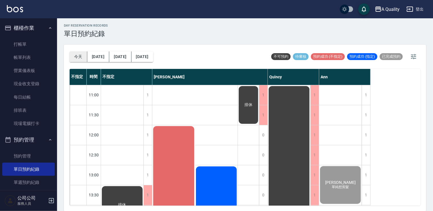
scroll to position [215, 0]
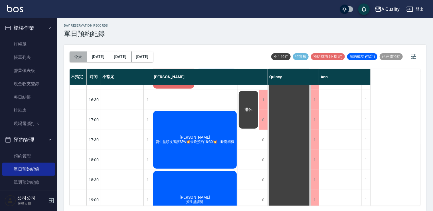
click at [79, 58] on button "今天" at bounding box center [79, 56] width 18 height 11
click at [85, 56] on button "今天" at bounding box center [79, 56] width 18 height 11
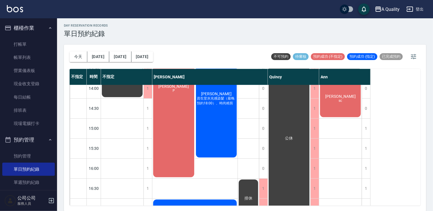
scroll to position [129, 0]
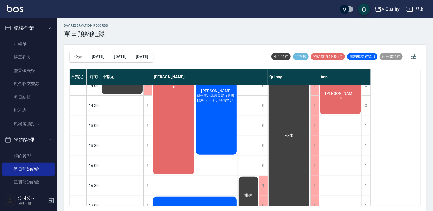
drag, startPoint x: 97, startPoint y: 57, endPoint x: 99, endPoint y: 52, distance: 5.0
click at [98, 53] on button "[DATE]" at bounding box center [98, 56] width 22 height 11
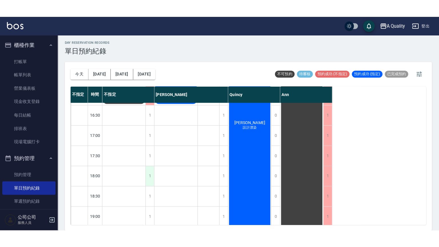
scroll to position [244, 0]
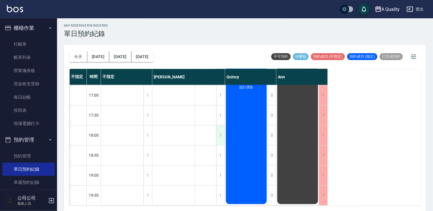
click at [218, 131] on div "1" at bounding box center [220, 135] width 9 height 20
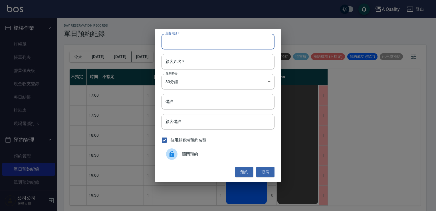
click at [178, 37] on input "顧客電話   *" at bounding box center [218, 41] width 113 height 15
type input "0953628802"
click at [178, 62] on input "顧客姓名   *" at bounding box center [218, 61] width 113 height 15
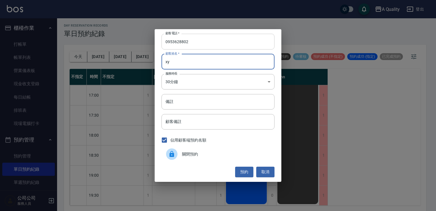
type input "x"
type input "[PERSON_NAME]"
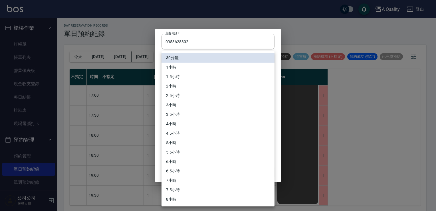
drag, startPoint x: 208, startPoint y: 84, endPoint x: 187, endPoint y: 80, distance: 20.9
click at [208, 84] on body "A Quality 登出 櫃檯作業 打帳單 帳單列表 營業儀表板 現金收支登錄 每日結帳 排班表 現場電腦打卡 預約管理 預約管理 單日預約紀錄 單週預約紀錄…" at bounding box center [218, 105] width 436 height 212
click at [180, 67] on li "1小時" at bounding box center [218, 67] width 113 height 9
type input "2"
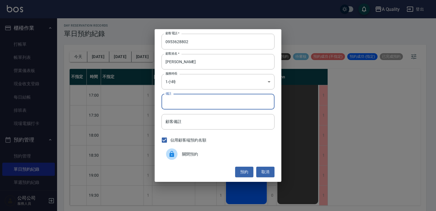
drag, startPoint x: 176, startPoint y: 105, endPoint x: 170, endPoint y: 99, distance: 8.5
click at [176, 101] on input "備註" at bounding box center [218, 101] width 113 height 15
type input "1"
type input "ㄅ"
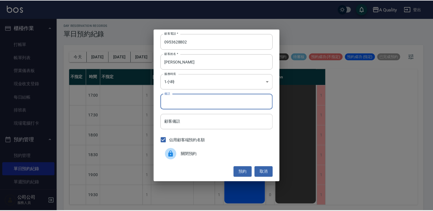
scroll to position [208, 0]
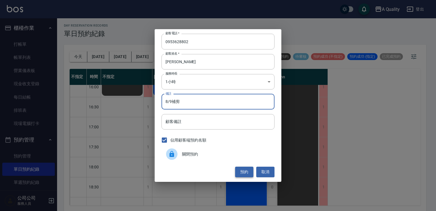
type input "8/9補剪"
click at [242, 167] on button "預約" at bounding box center [244, 171] width 18 height 11
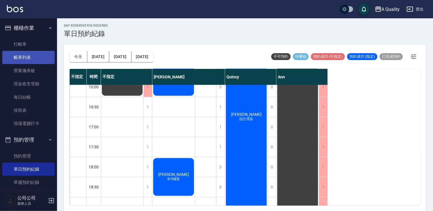
click at [25, 53] on link "帳單列表" at bounding box center [28, 57] width 53 height 13
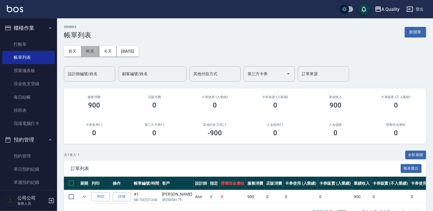
drag, startPoint x: 95, startPoint y: 54, endPoint x: 101, endPoint y: 54, distance: 6.0
click at [95, 53] on button "昨天" at bounding box center [91, 51] width 18 height 11
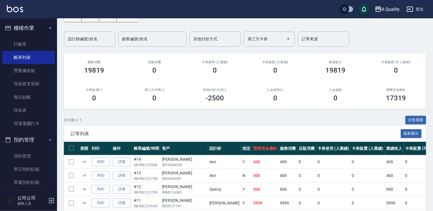
scroll to position [86, 0]
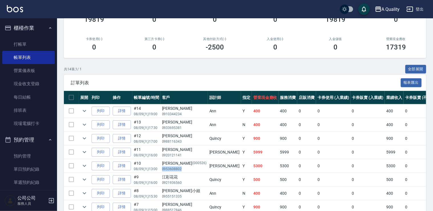
drag, startPoint x: 161, startPoint y: 168, endPoint x: 186, endPoint y: 168, distance: 24.6
click at [186, 168] on td "劉斑菲 (000526) 0953608802" at bounding box center [184, 165] width 47 height 13
drag, startPoint x: 186, startPoint y: 168, endPoint x: 175, endPoint y: 168, distance: 10.6
copy p "0953608802"
click at [30, 169] on link "單日預約紀錄" at bounding box center [28, 168] width 53 height 13
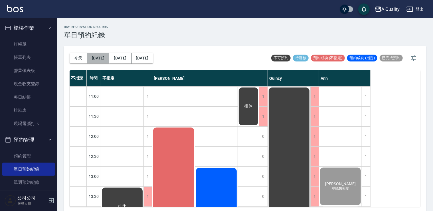
click at [101, 56] on button "[DATE]" at bounding box center [98, 58] width 22 height 11
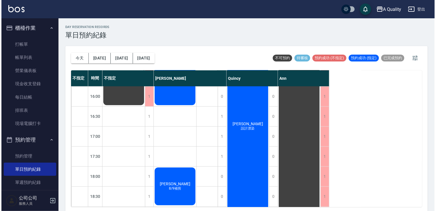
scroll to position [244, 0]
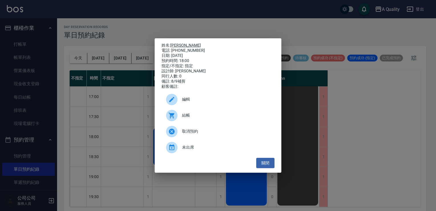
click at [174, 44] on link "[PERSON_NAME]" at bounding box center [185, 45] width 31 height 5
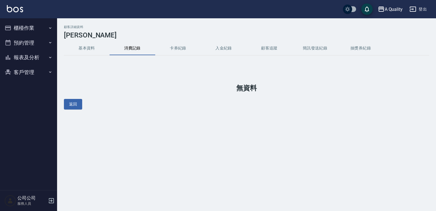
click at [23, 42] on button "預約管理" at bounding box center [28, 42] width 53 height 15
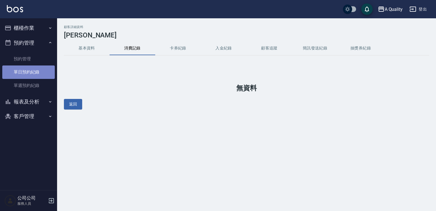
click at [32, 74] on link "單日預約紀錄" at bounding box center [28, 71] width 53 height 13
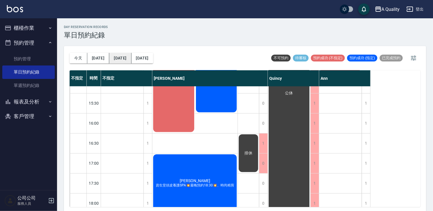
scroll to position [200, 0]
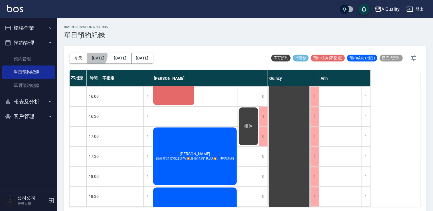
drag, startPoint x: 94, startPoint y: 55, endPoint x: 113, endPoint y: 69, distance: 23.5
click at [94, 55] on button "[DATE]" at bounding box center [98, 58] width 22 height 11
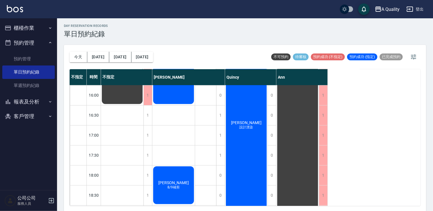
scroll to position [1, 0]
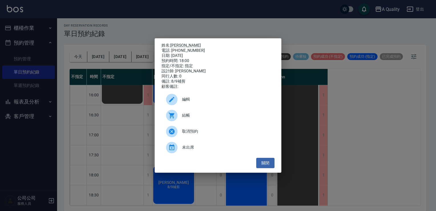
click at [195, 102] on span "編輯" at bounding box center [226, 99] width 88 height 6
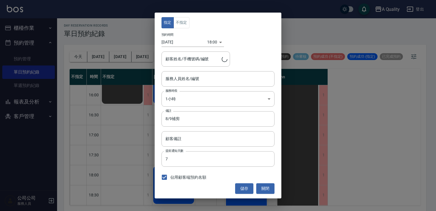
type input "[PERSON_NAME](無代號)"
type input "[PERSON_NAME]/0953628802"
click at [227, 59] on icon "Clear" at bounding box center [224, 59] width 6 height 6
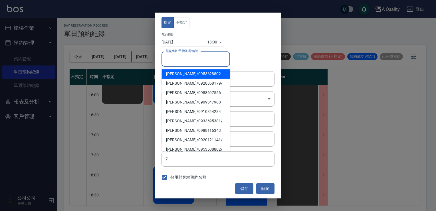
paste input "0953608802"
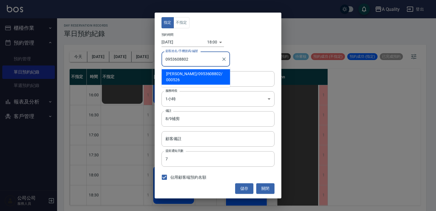
click at [193, 72] on span "[PERSON_NAME] / 0953608802 / 000526" at bounding box center [196, 76] width 69 height 15
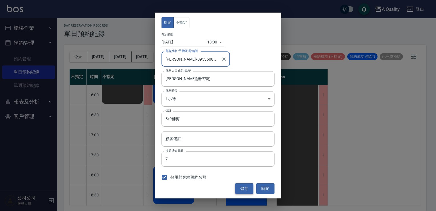
type input "[PERSON_NAME]/0953608802/000526"
click at [243, 187] on button "儲存" at bounding box center [244, 188] width 18 height 11
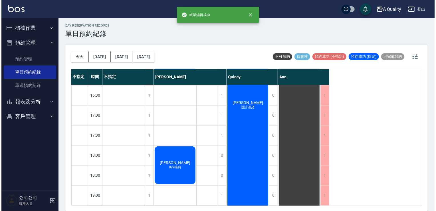
scroll to position [244, 0]
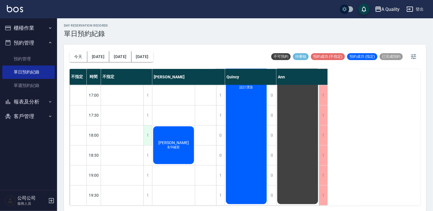
click at [152, 135] on div "1" at bounding box center [148, 135] width 9 height 20
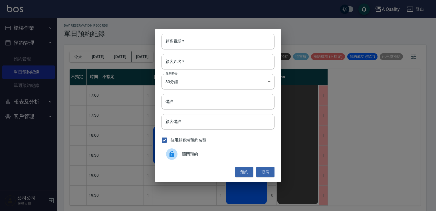
drag, startPoint x: 178, startPoint y: 146, endPoint x: 173, endPoint y: 148, distance: 6.4
click at [178, 146] on div "關閉預約" at bounding box center [218, 154] width 113 height 16
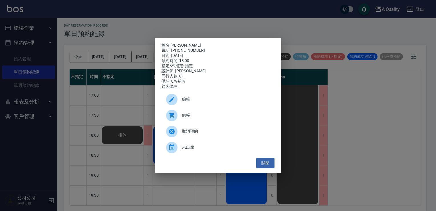
drag, startPoint x: 174, startPoint y: 145, endPoint x: 171, endPoint y: 103, distance: 42.7
click at [171, 102] on icon at bounding box center [171, 99] width 5 height 5
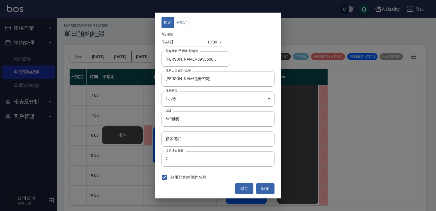
click at [210, 39] on body "A Quality 登出 櫃檯作業 打帳單 帳單列表 營業儀表板 現金收支登錄 每日結帳 排班表 現場電腦打卡 預約管理 預約管理 單日預約紀錄 單週預約紀錄…" at bounding box center [218, 105] width 436 height 212
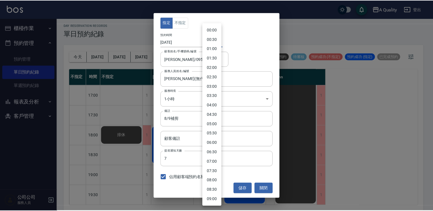
scroll to position [254, 0]
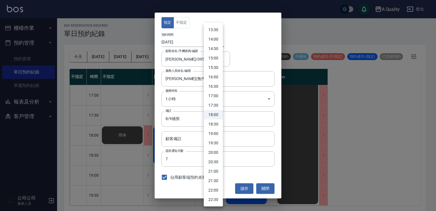
drag, startPoint x: 213, startPoint y: 123, endPoint x: 228, endPoint y: 147, distance: 28.7
click at [213, 124] on li "18:30" at bounding box center [213, 123] width 19 height 9
type input "1754908200000"
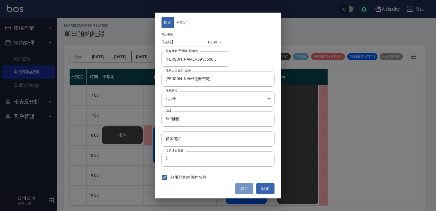
drag, startPoint x: 242, startPoint y: 188, endPoint x: 194, endPoint y: 180, distance: 48.0
click at [240, 188] on button "儲存" at bounding box center [244, 188] width 18 height 11
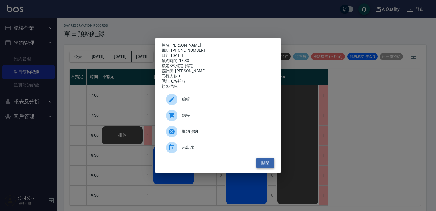
click at [258, 163] on button "關閉" at bounding box center [265, 163] width 18 height 11
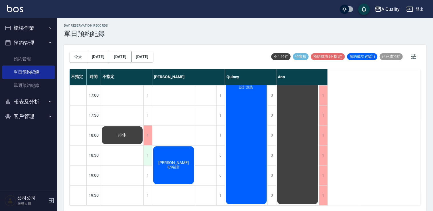
click at [146, 150] on div "1" at bounding box center [148, 155] width 9 height 20
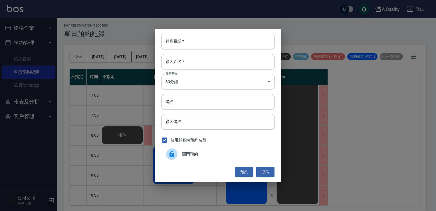
click at [204, 154] on span "關閉預約" at bounding box center [226, 154] width 88 height 6
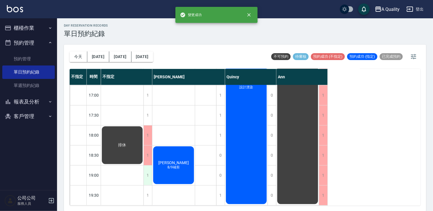
click at [148, 166] on div "1" at bounding box center [148, 175] width 9 height 20
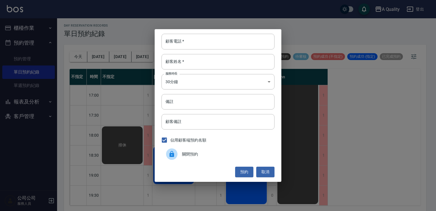
click at [181, 152] on div at bounding box center [174, 153] width 16 height 11
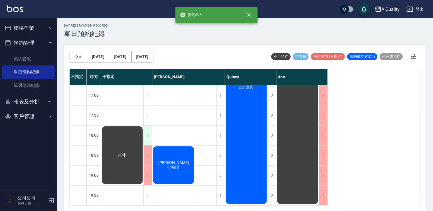
click at [149, 133] on div "1" at bounding box center [148, 135] width 9 height 20
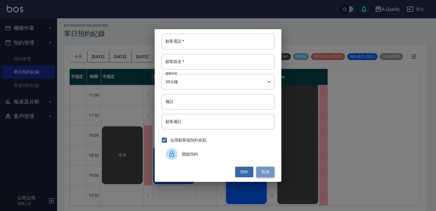
drag, startPoint x: 265, startPoint y: 171, endPoint x: 232, endPoint y: 170, distance: 33.1
click at [260, 170] on button "取消" at bounding box center [265, 171] width 18 height 11
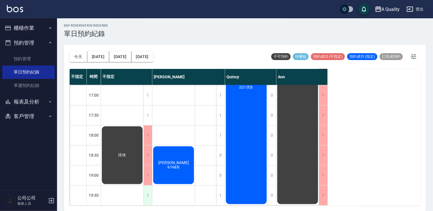
click at [150, 191] on div "1" at bounding box center [148, 195] width 9 height 20
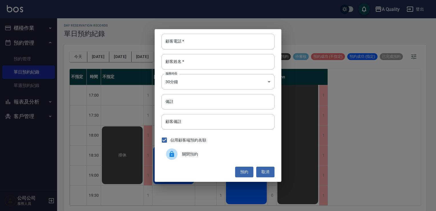
click at [190, 158] on div "關閉預約" at bounding box center [218, 154] width 113 height 16
